Goal: Task Accomplishment & Management: Manage account settings

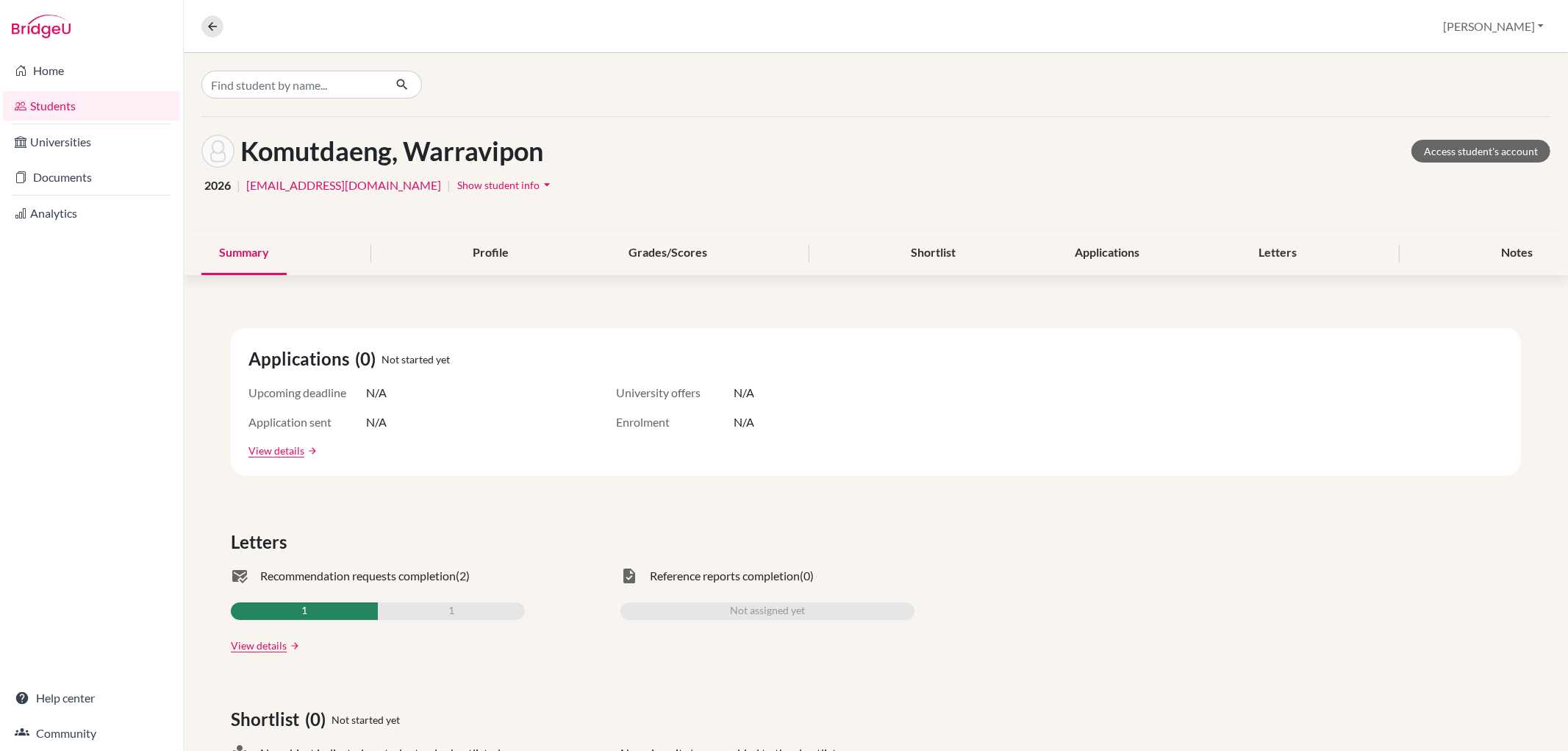
scroll to position [542, 0]
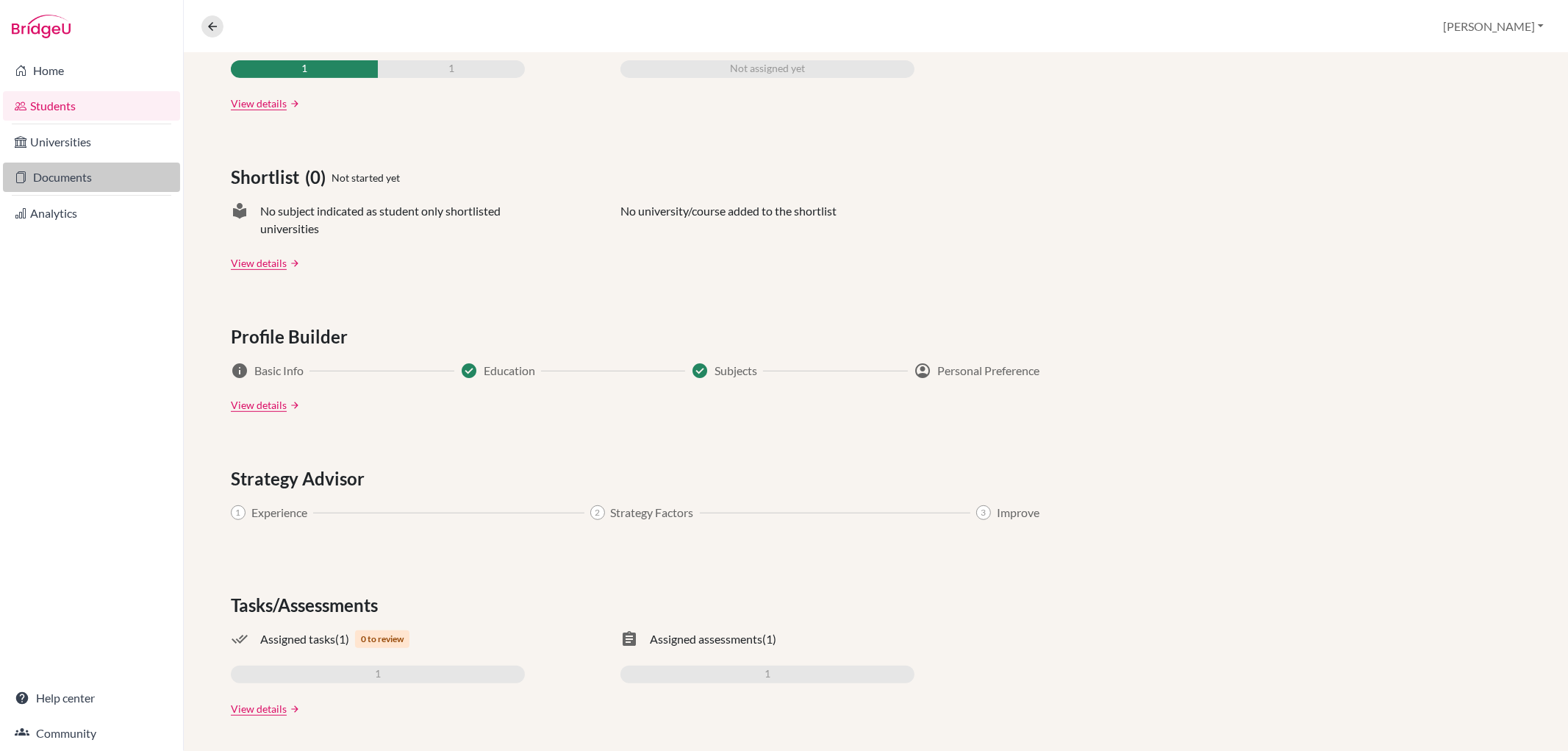
click at [109, 175] on link "Documents" at bounding box center [91, 177] width 177 height 29
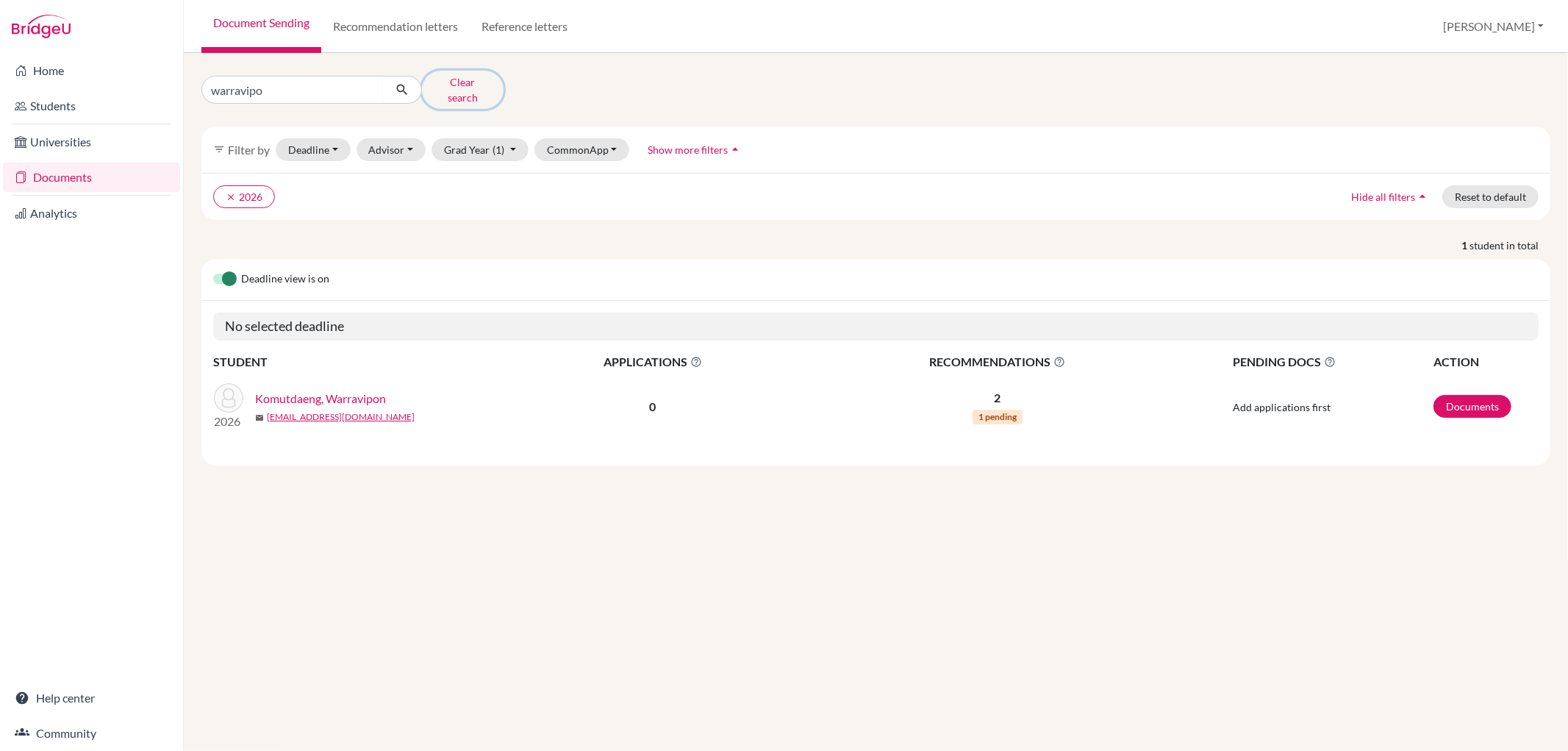
click at [485, 77] on button "Clear search" at bounding box center [462, 89] width 82 height 38
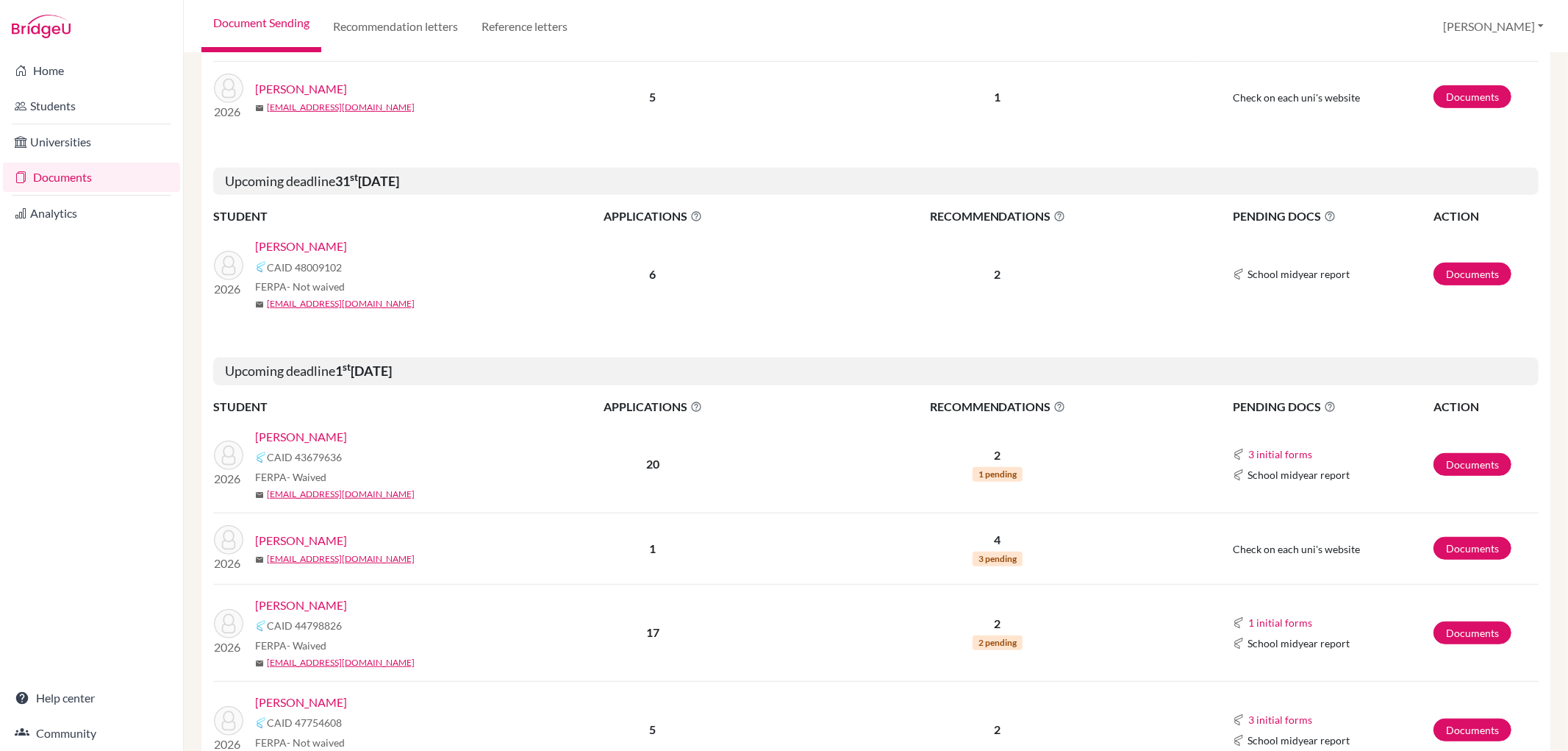
scroll to position [653, 0]
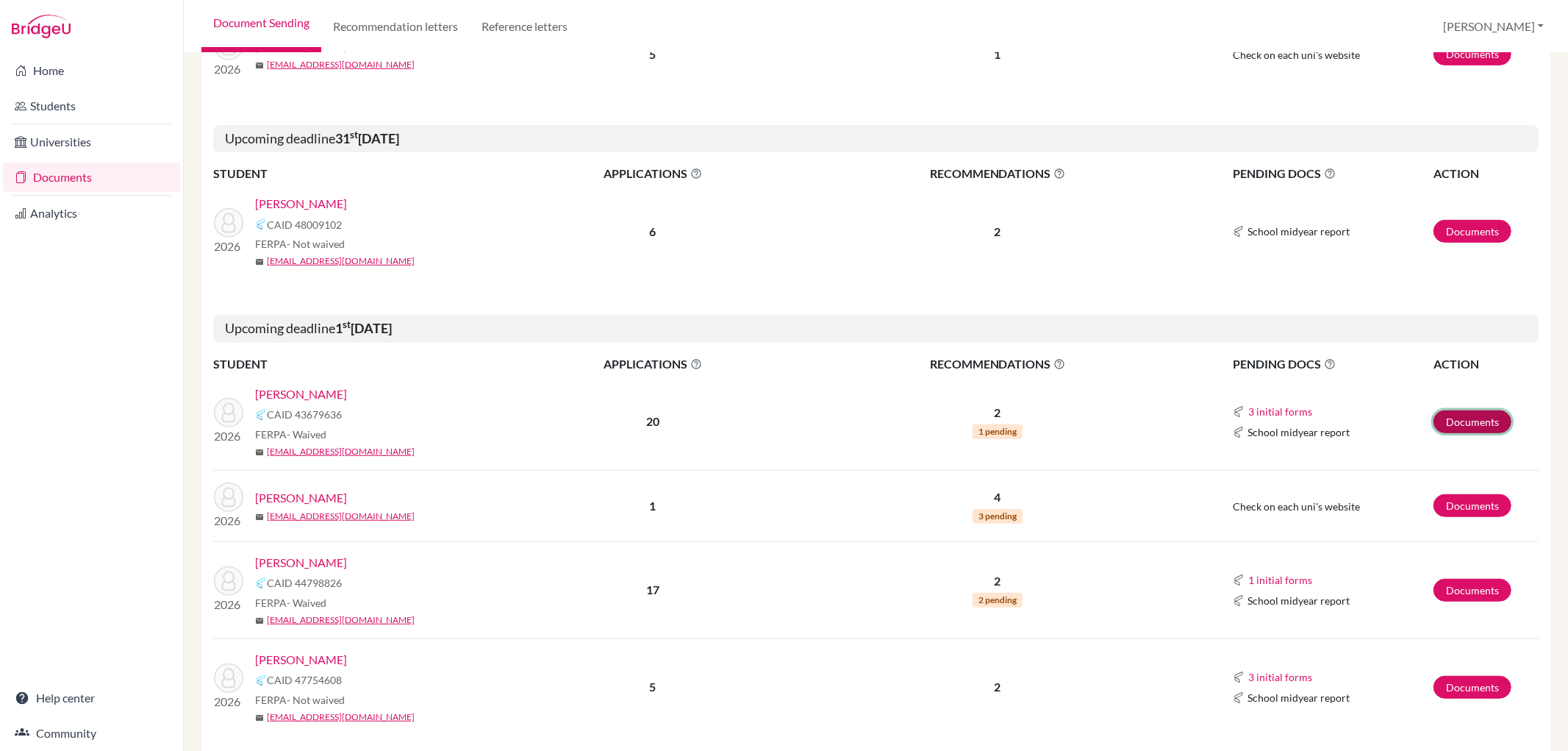
click at [1452, 415] on link "Documents" at bounding box center [1472, 421] width 78 height 23
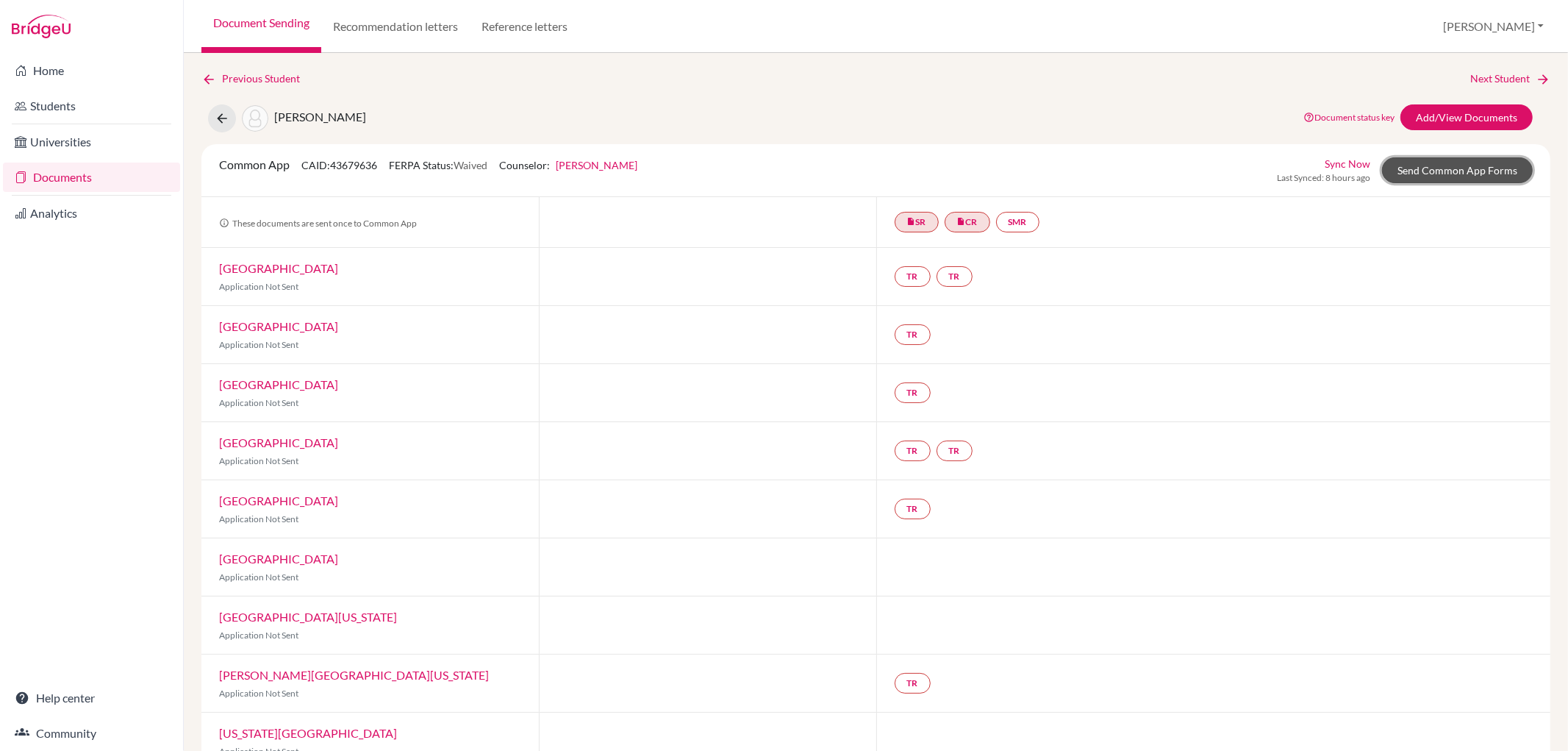
click at [1413, 170] on link "Send Common App Forms" at bounding box center [1457, 170] width 151 height 26
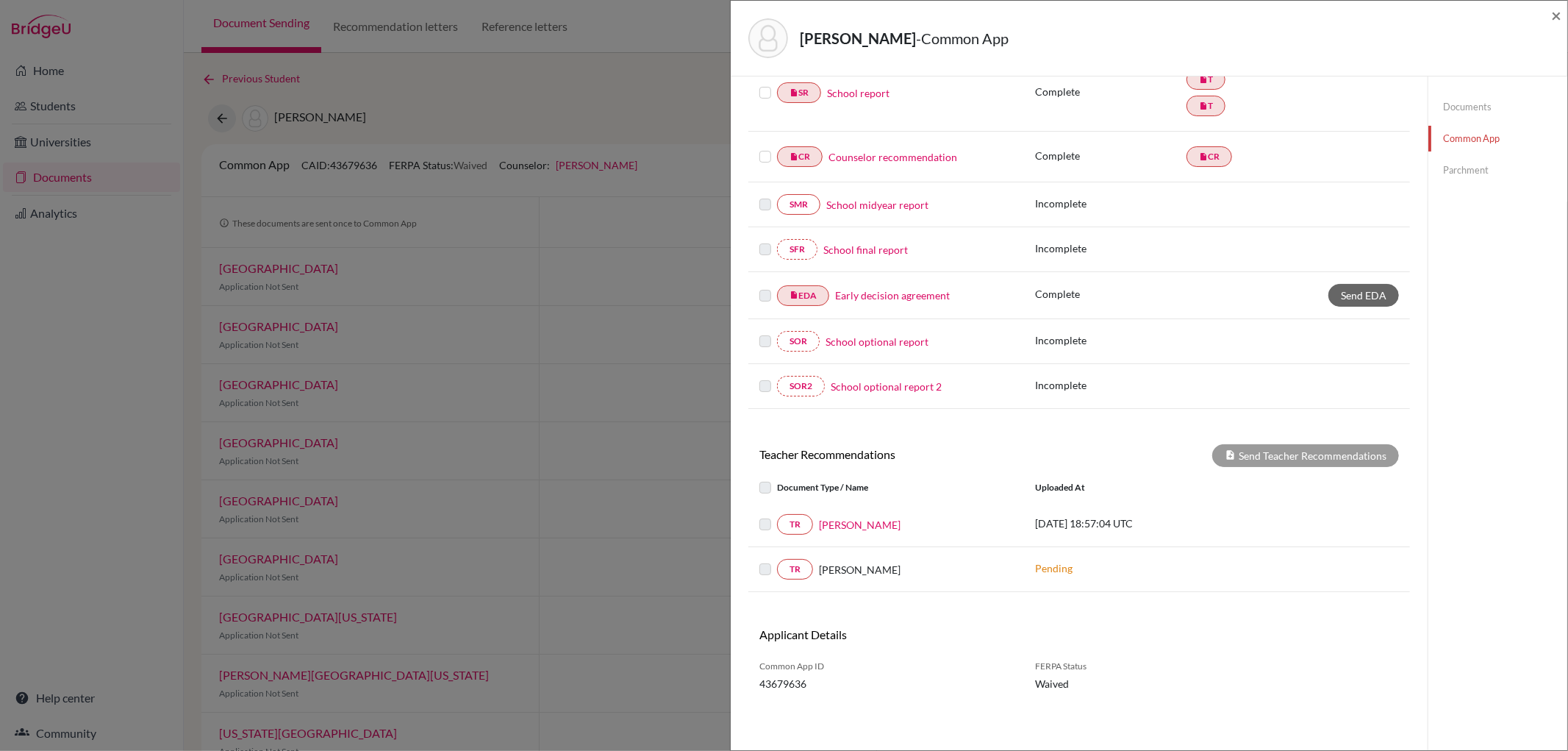
scroll to position [218, 0]
click at [851, 520] on link "Evan Liddle" at bounding box center [859, 525] width 82 height 15
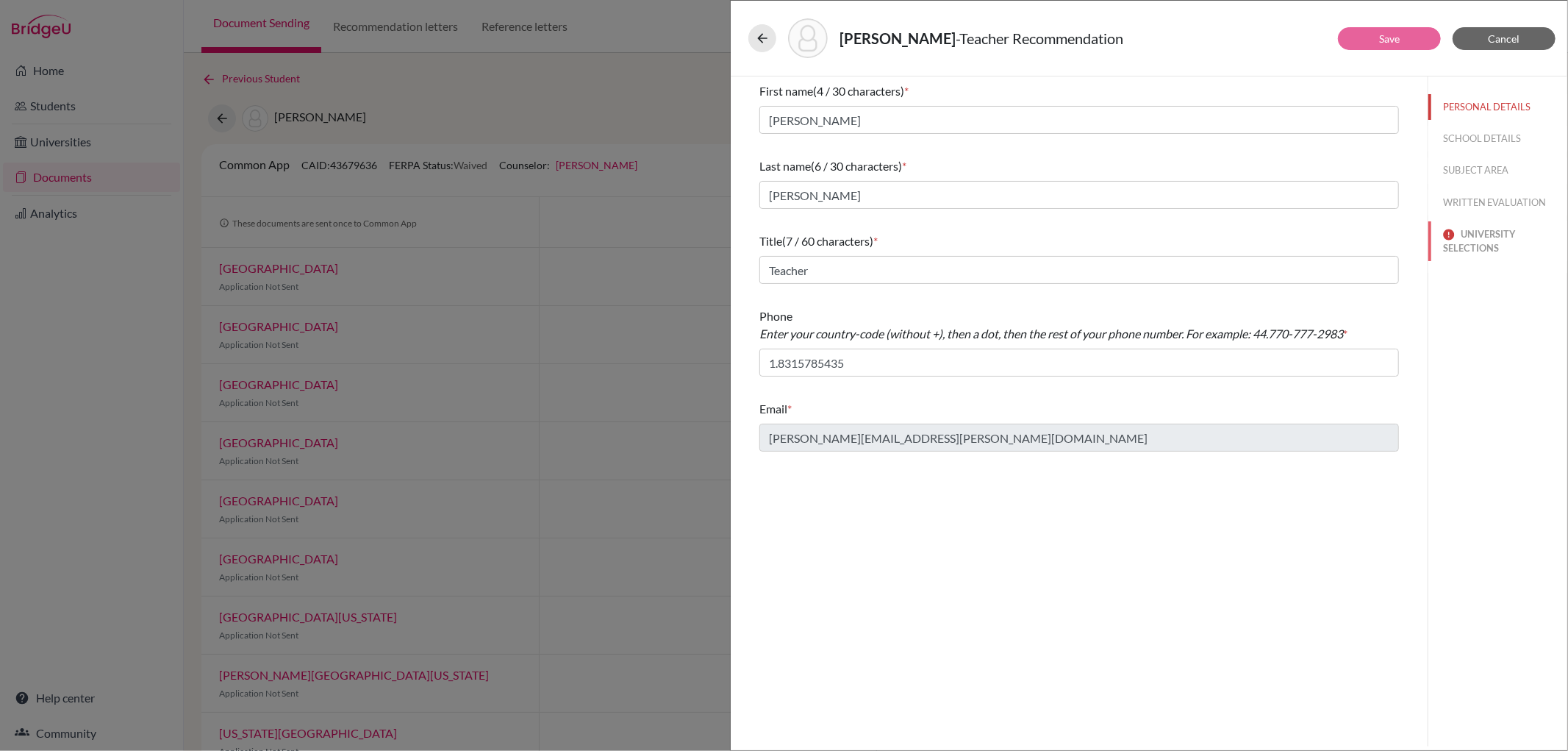
click at [1465, 239] on button "UNIVERSITY SELECTIONS" at bounding box center [1497, 241] width 139 height 40
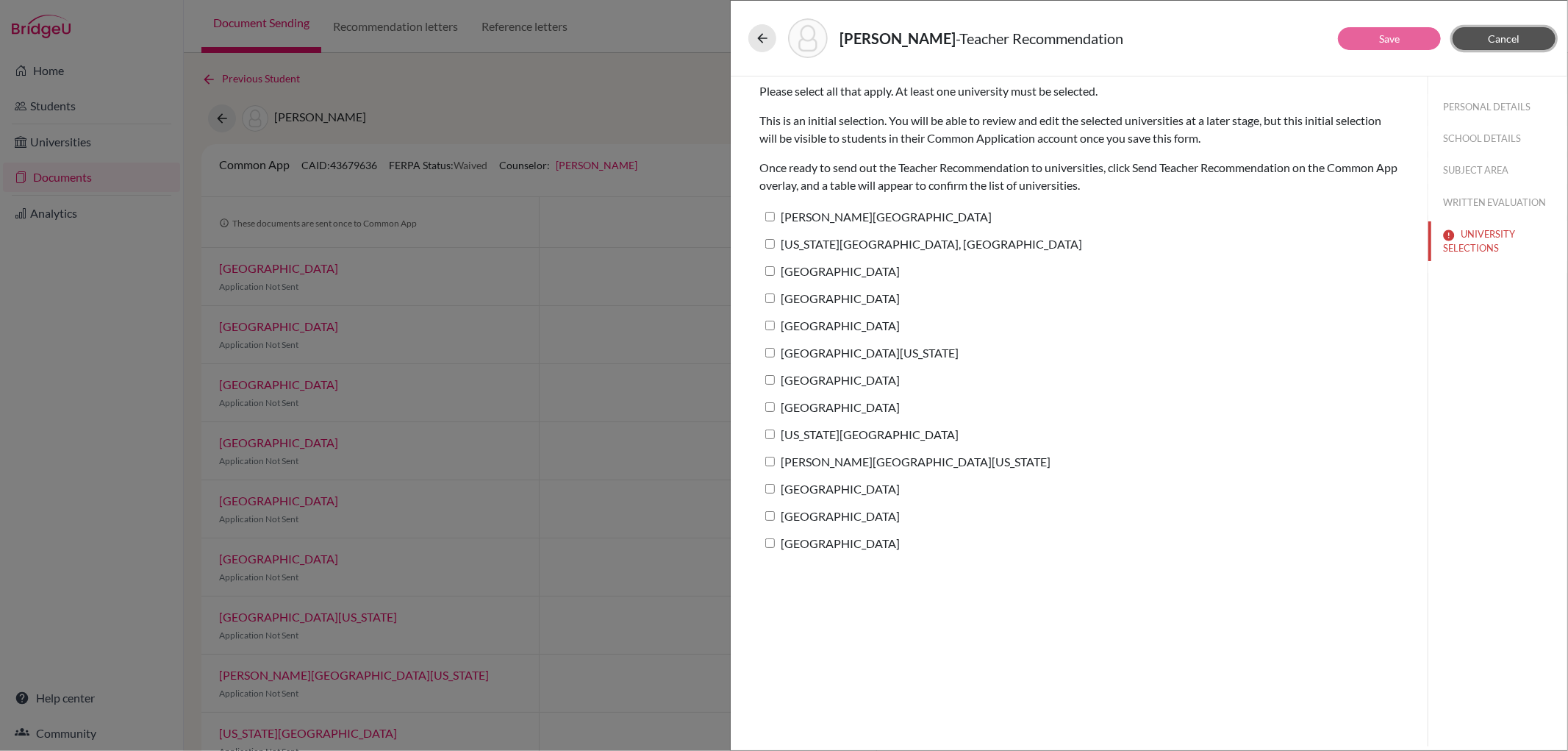
click at [1501, 28] on button "Cancel" at bounding box center [1504, 38] width 103 height 23
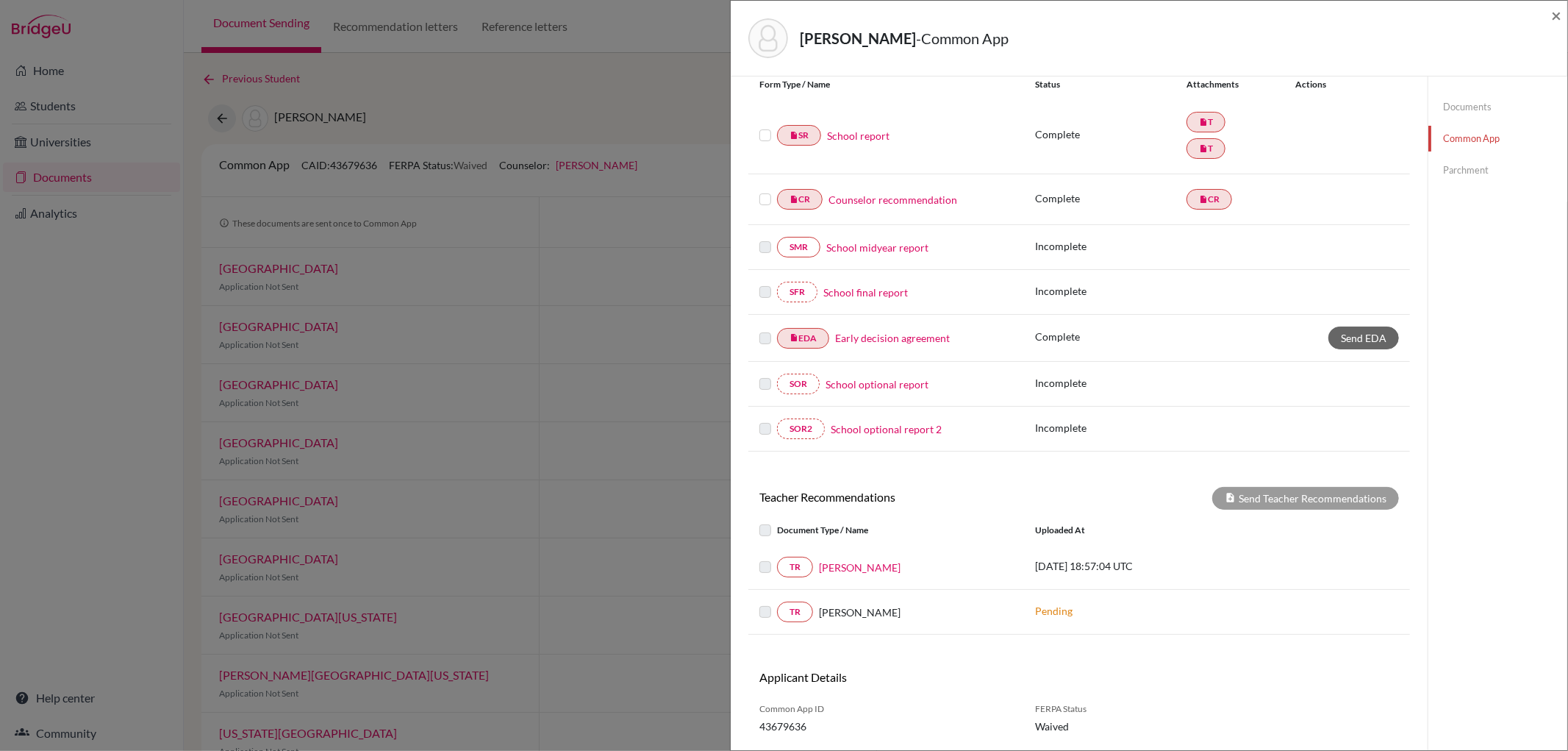
scroll to position [218, 0]
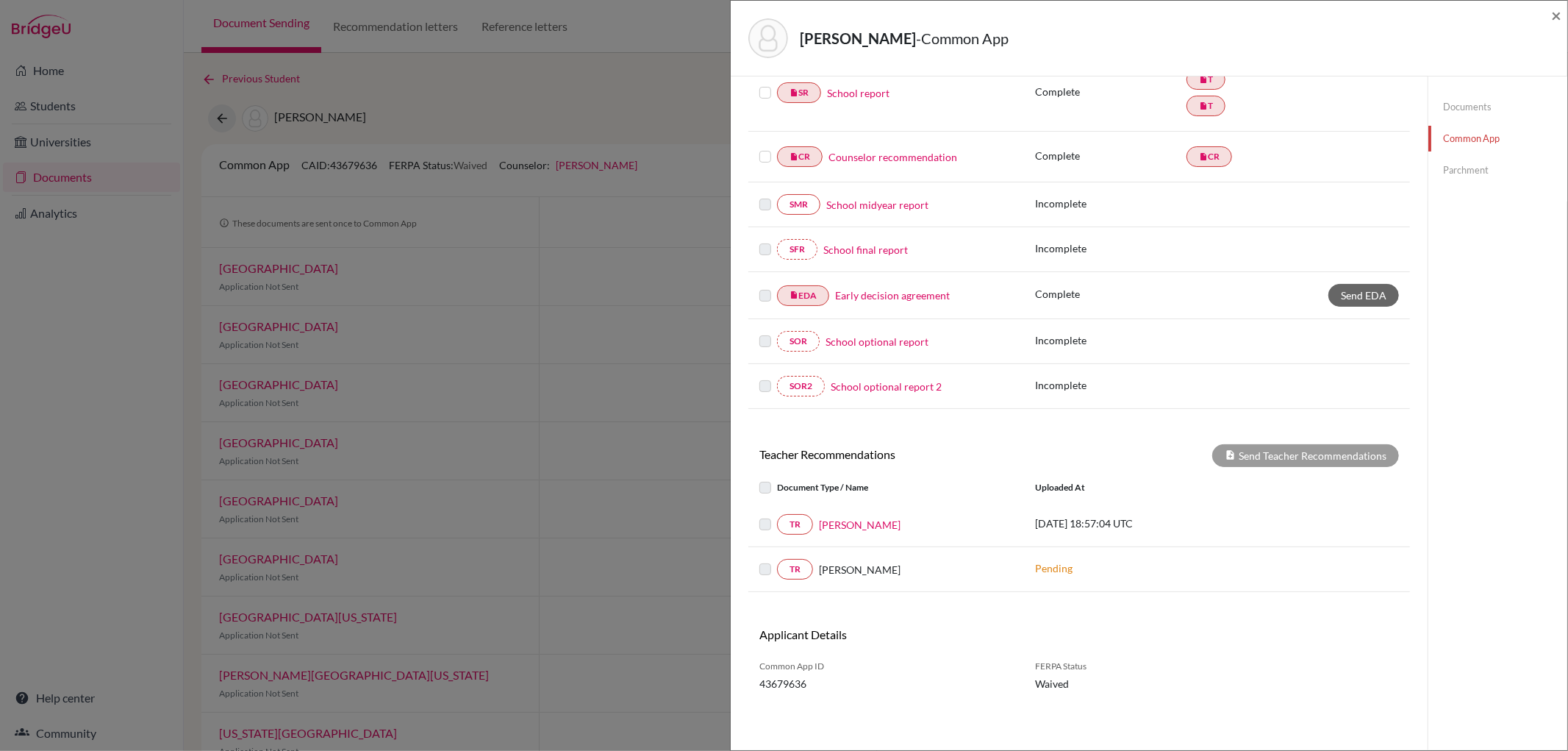
click at [1471, 165] on link "Parchment" at bounding box center [1497, 170] width 139 height 26
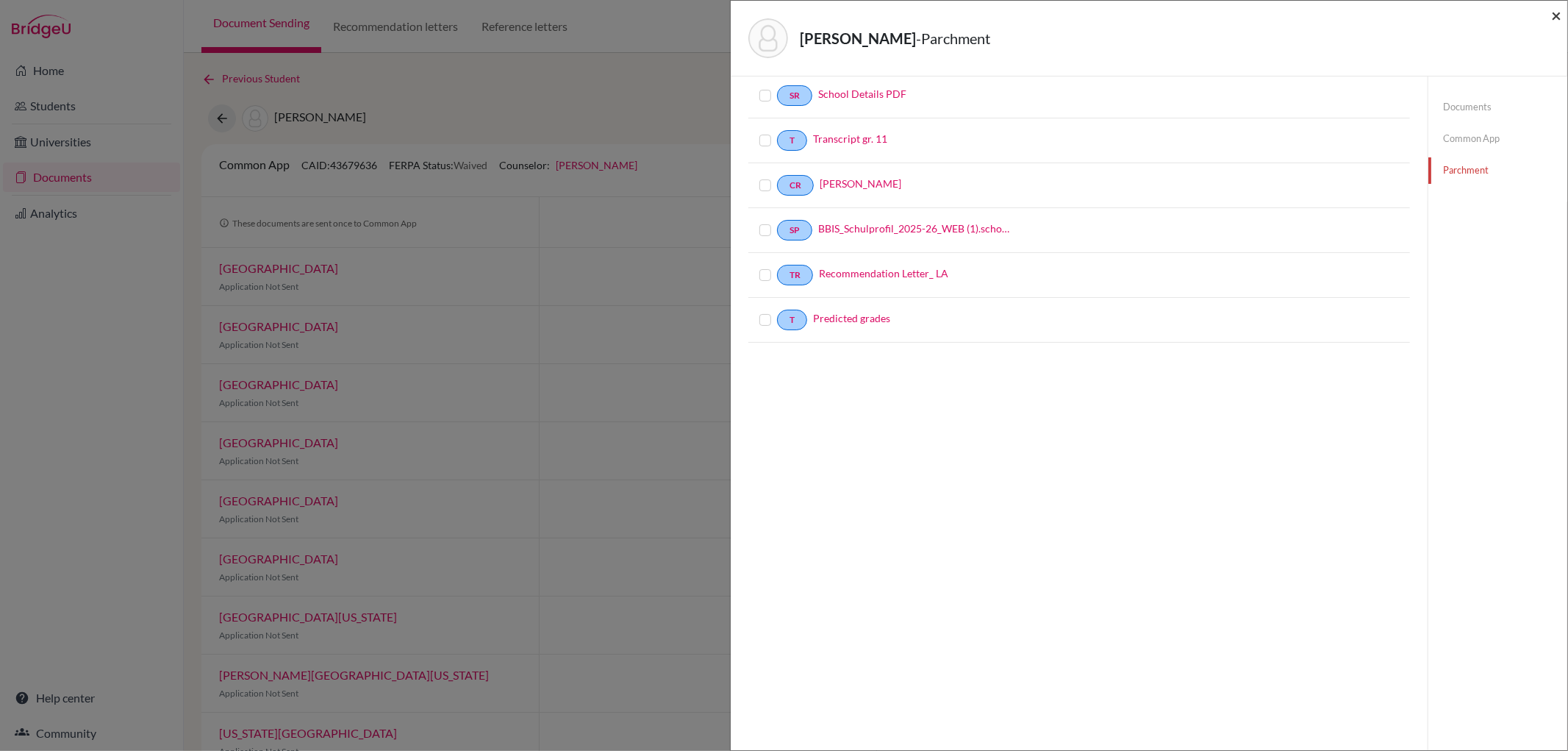
click at [1554, 9] on span "×" at bounding box center [1556, 14] width 10 height 21
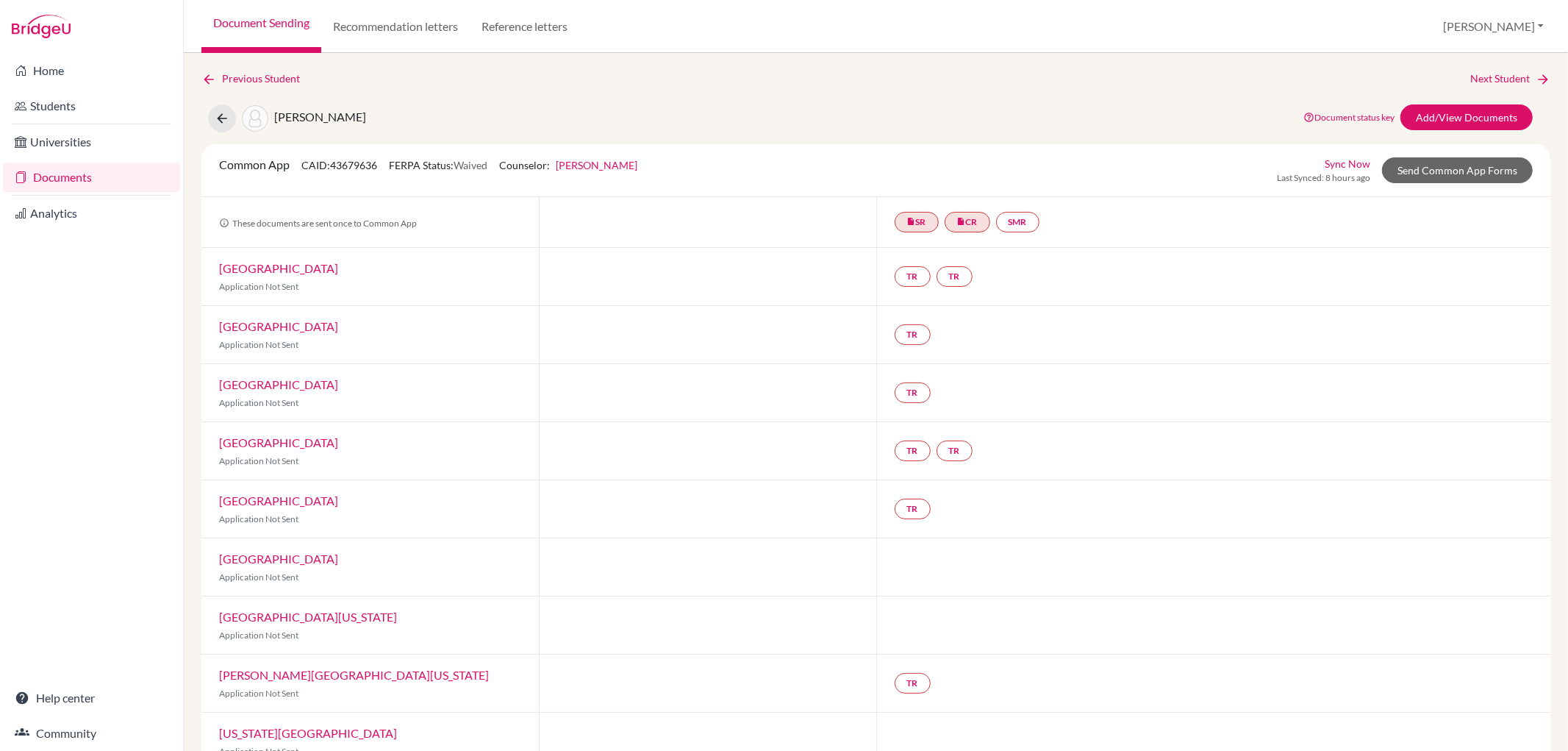
click at [76, 173] on link "Documents" at bounding box center [91, 177] width 177 height 29
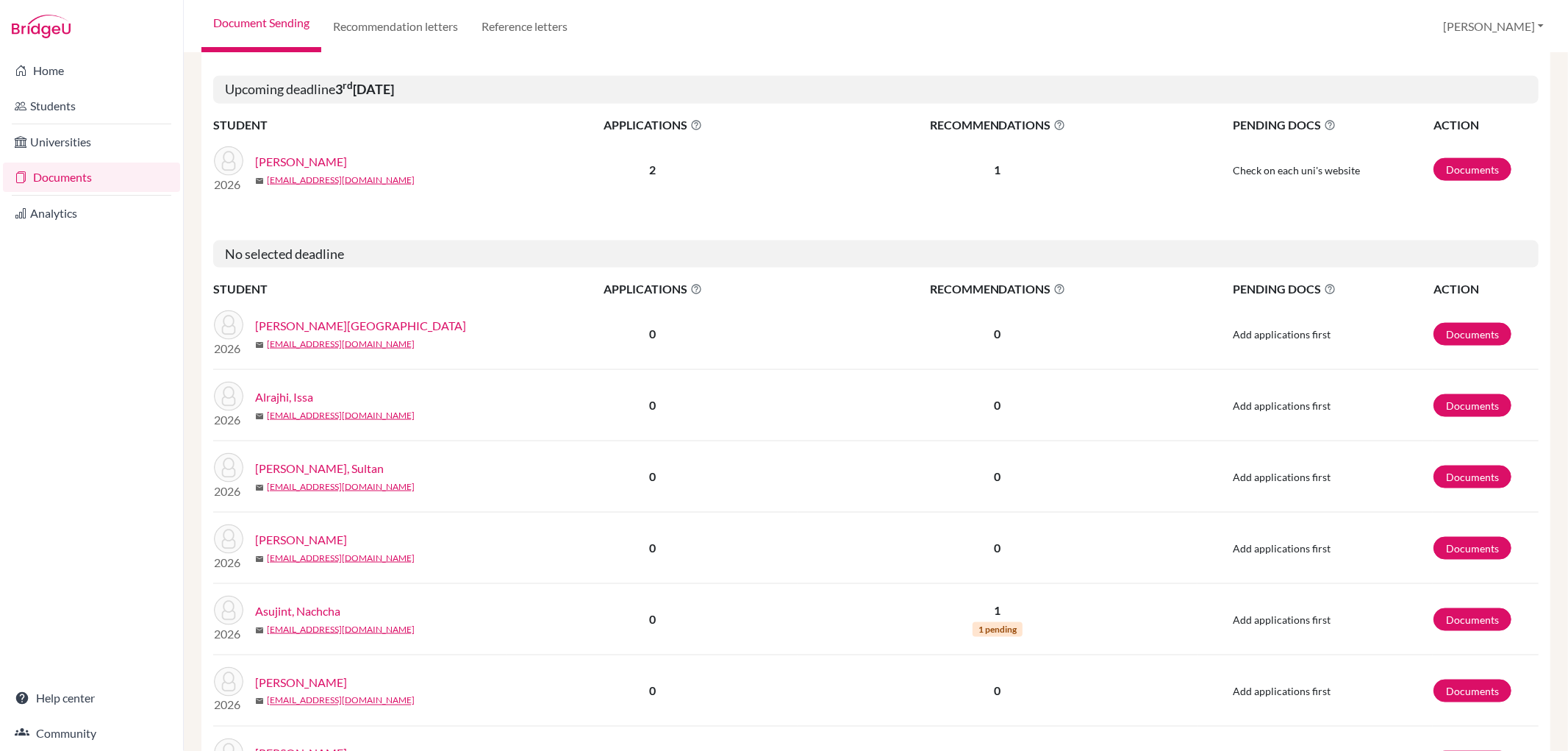
scroll to position [1866, 0]
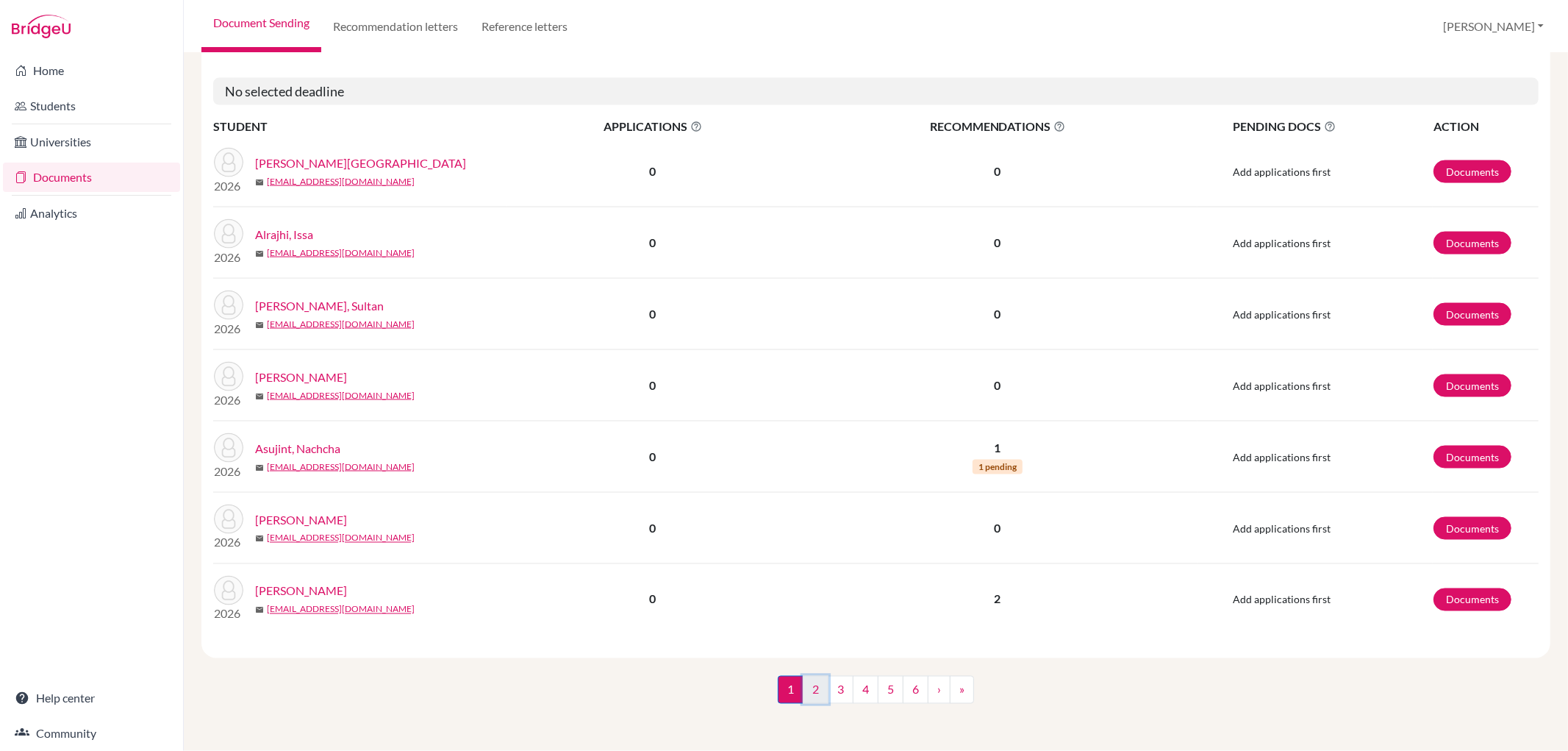
click at [810, 688] on link "2" at bounding box center [816, 690] width 26 height 28
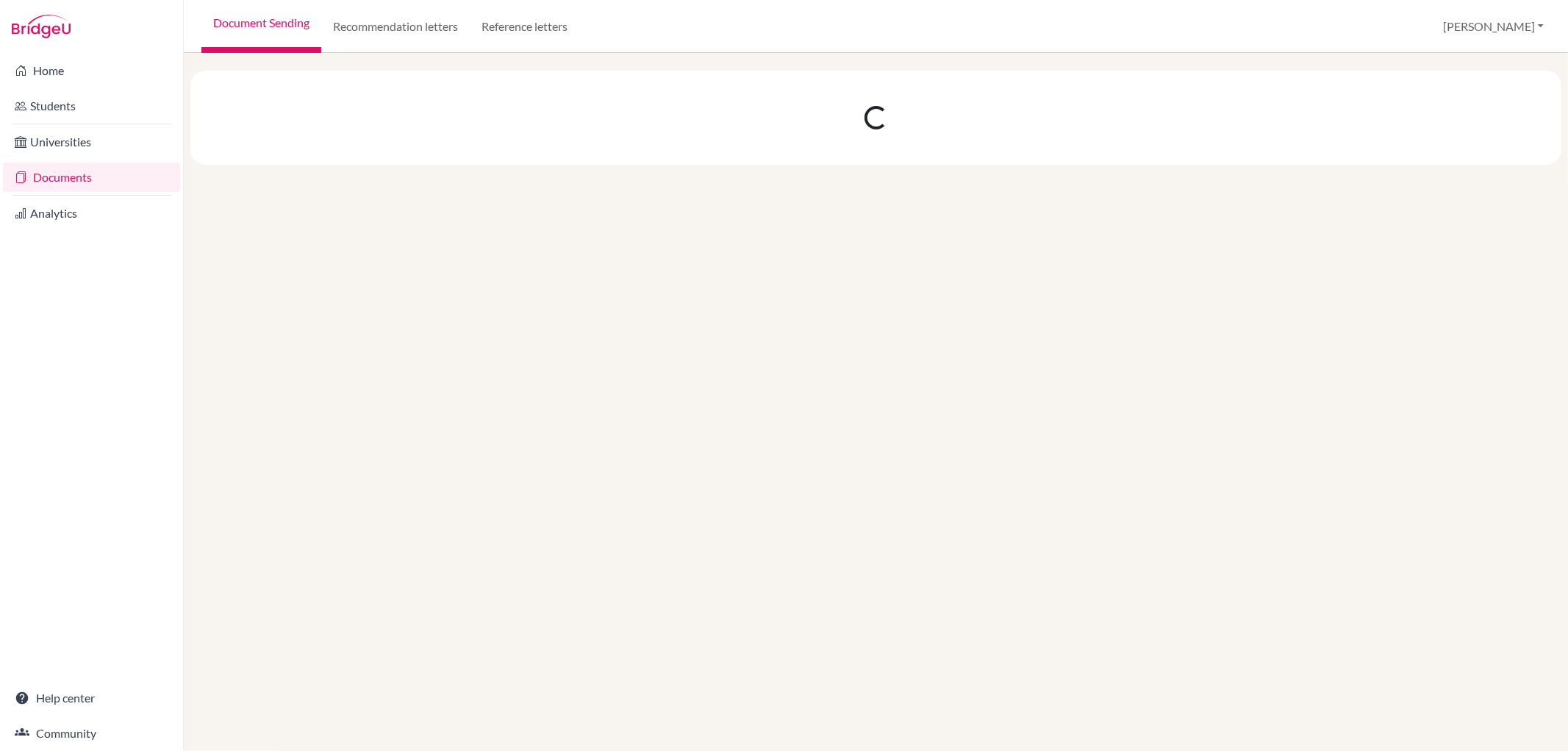
scroll to position [0, 0]
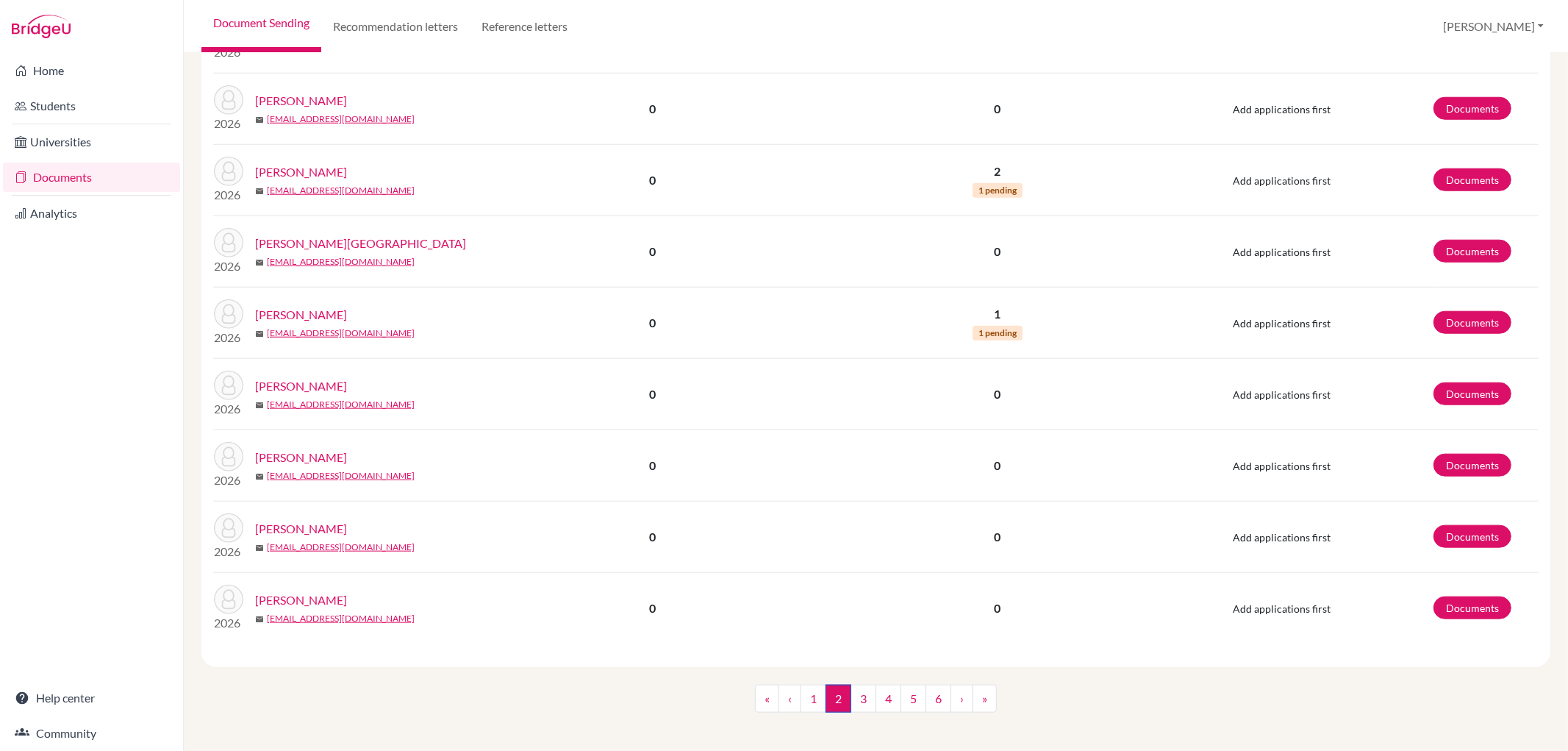
scroll to position [1153, 0]
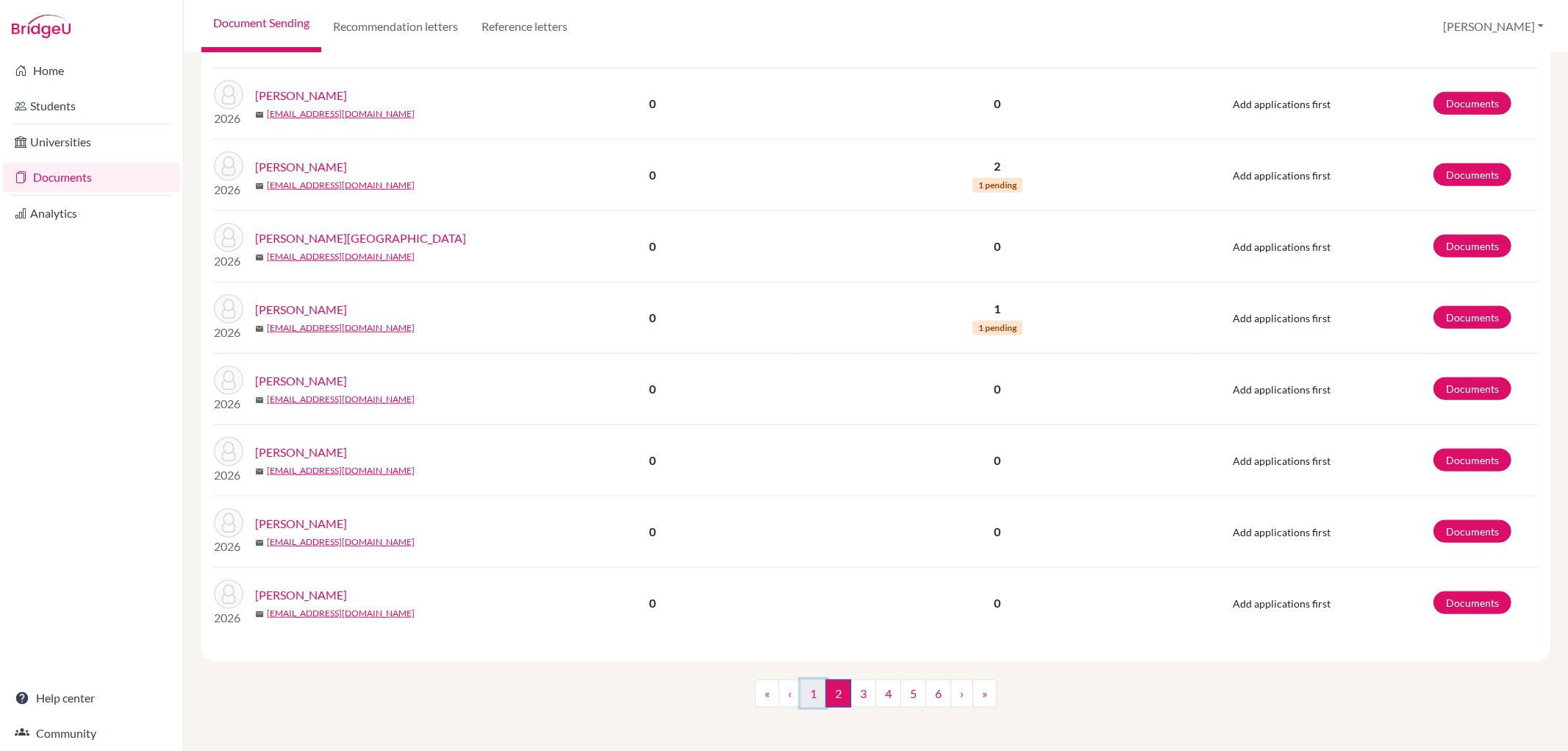
click at [800, 687] on link "1" at bounding box center [813, 693] width 26 height 28
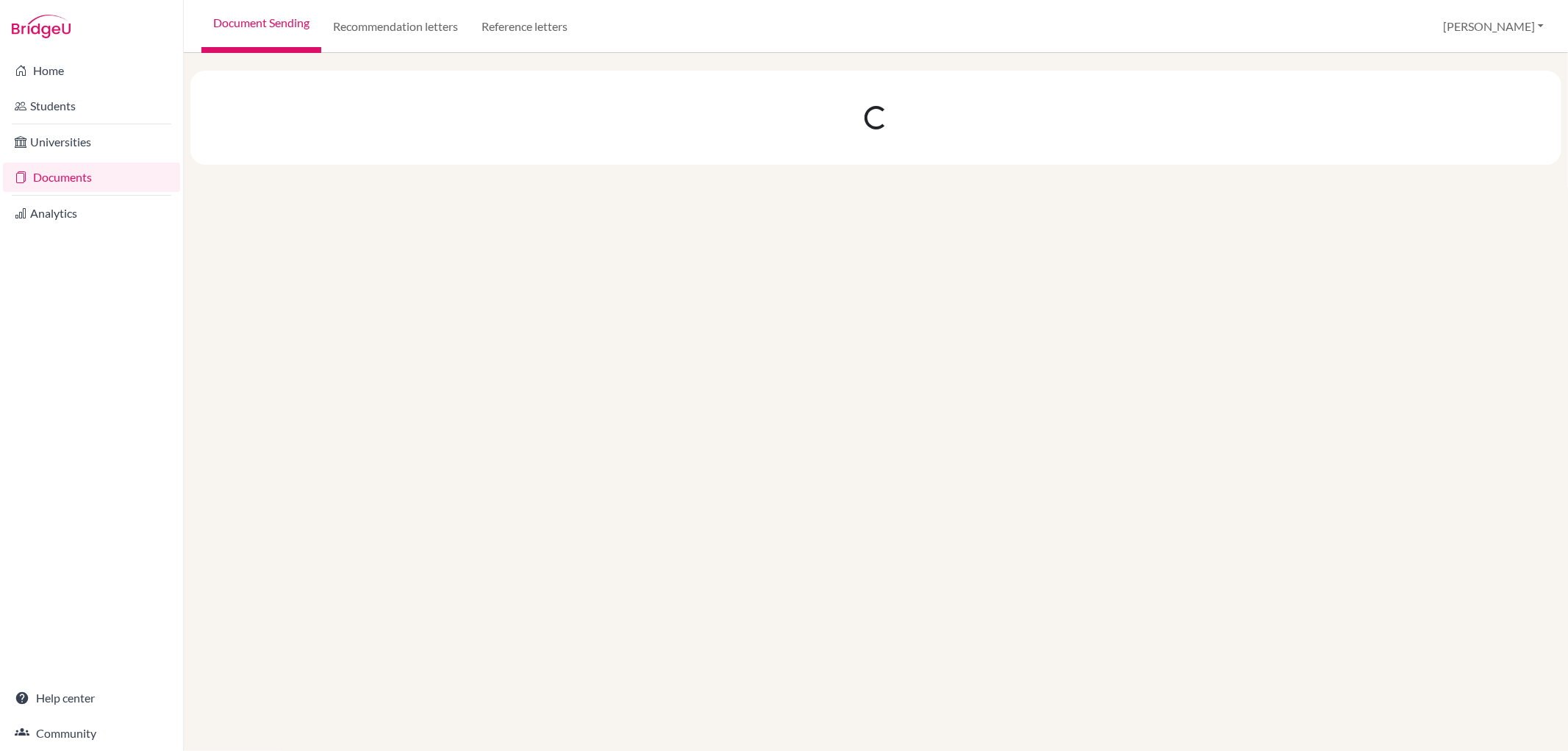
scroll to position [0, 0]
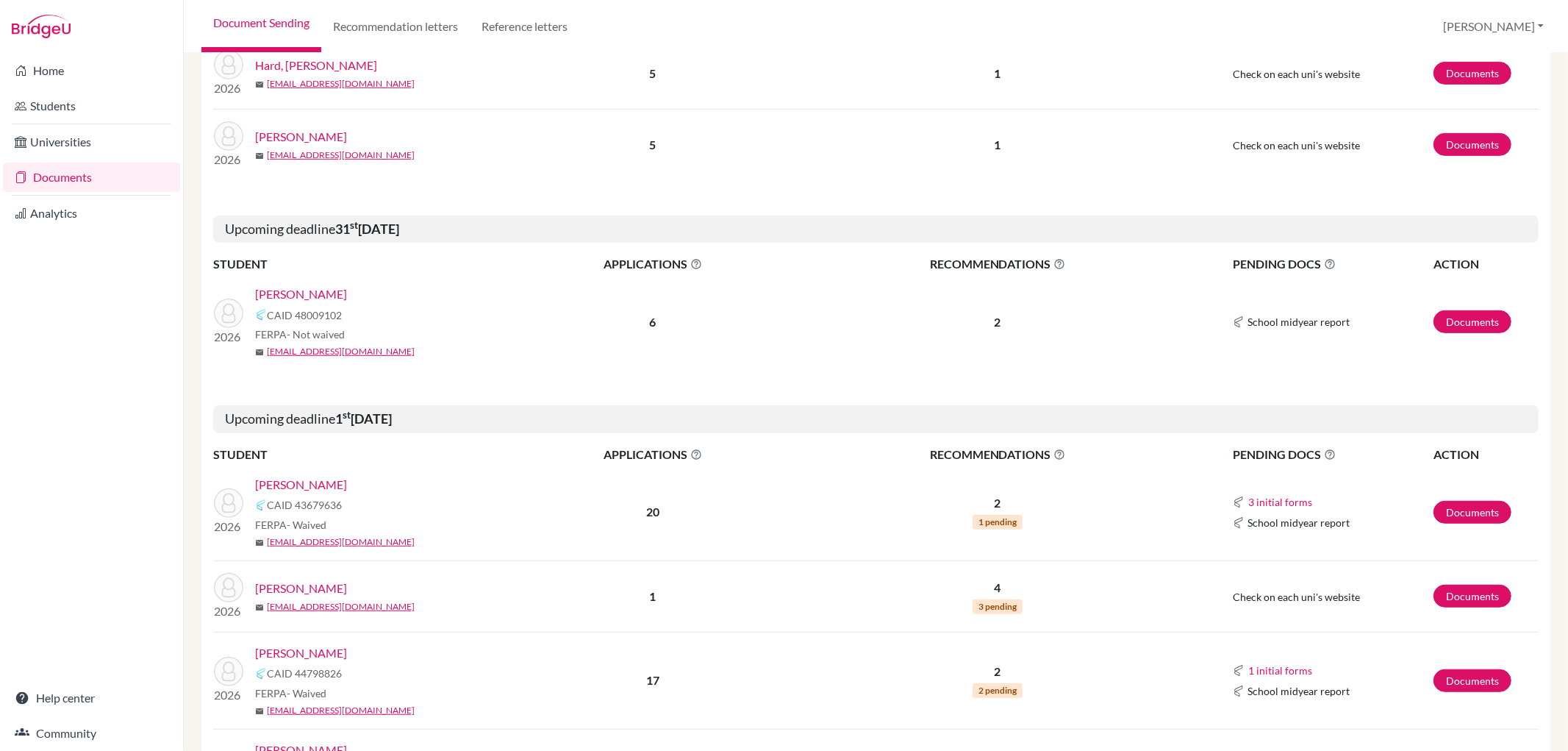
scroll to position [572, 0]
